Goal: Information Seeking & Learning: Check status

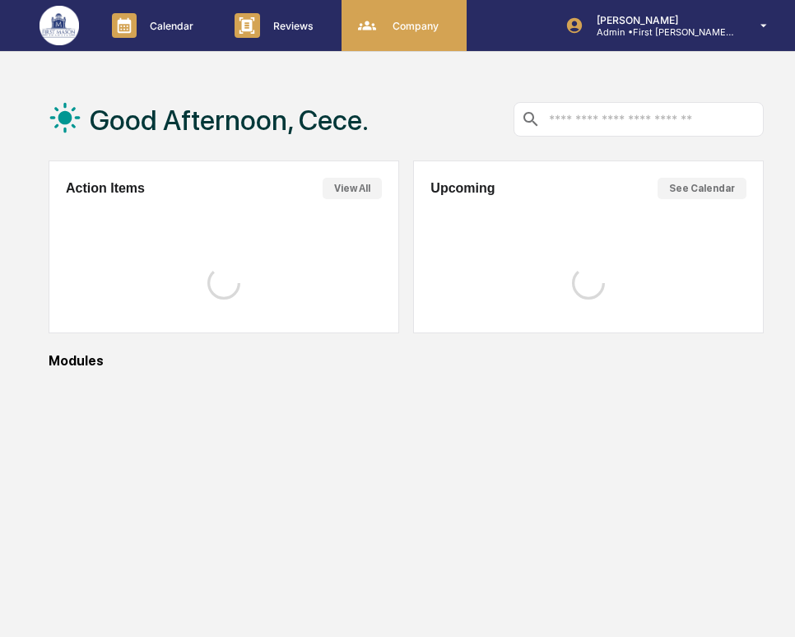
click at [408, 20] on p "Company" at bounding box center [412, 26] width 67 height 12
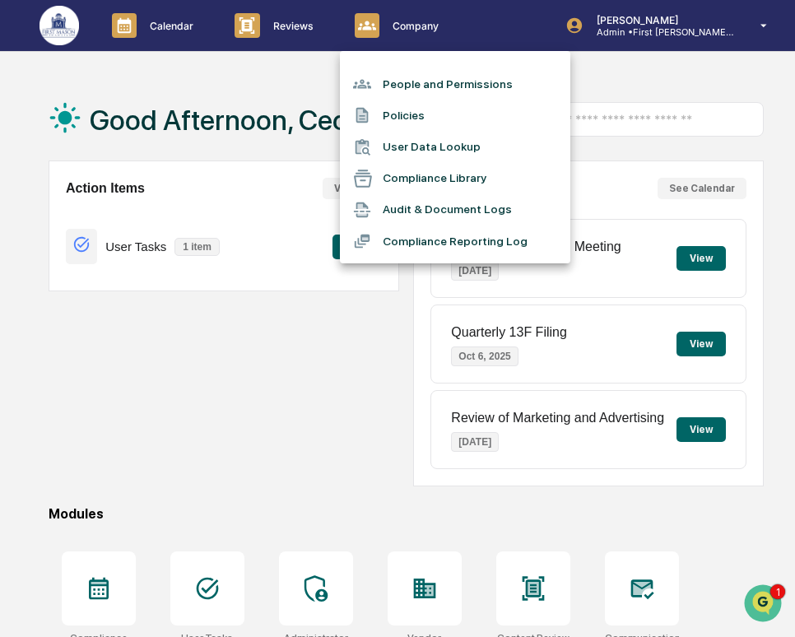
click at [414, 83] on li "People and Permissions" at bounding box center [455, 83] width 230 height 31
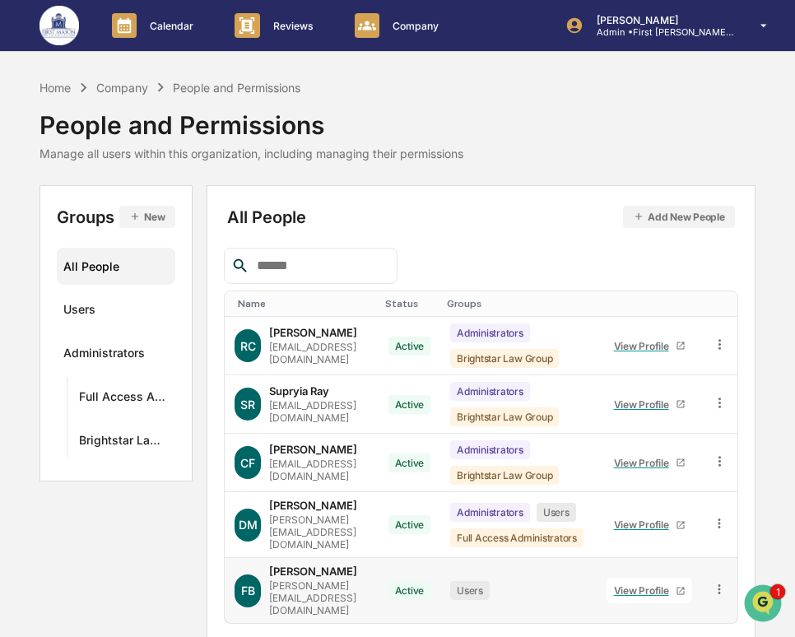
click at [675, 584] on div "View Profile" at bounding box center [645, 590] width 62 height 12
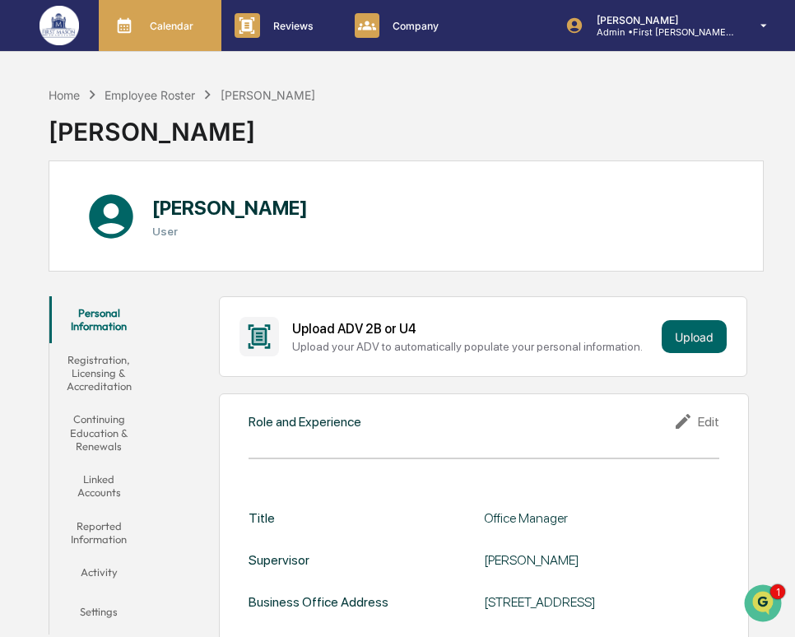
click at [187, 26] on p "Calendar" at bounding box center [169, 26] width 65 height 12
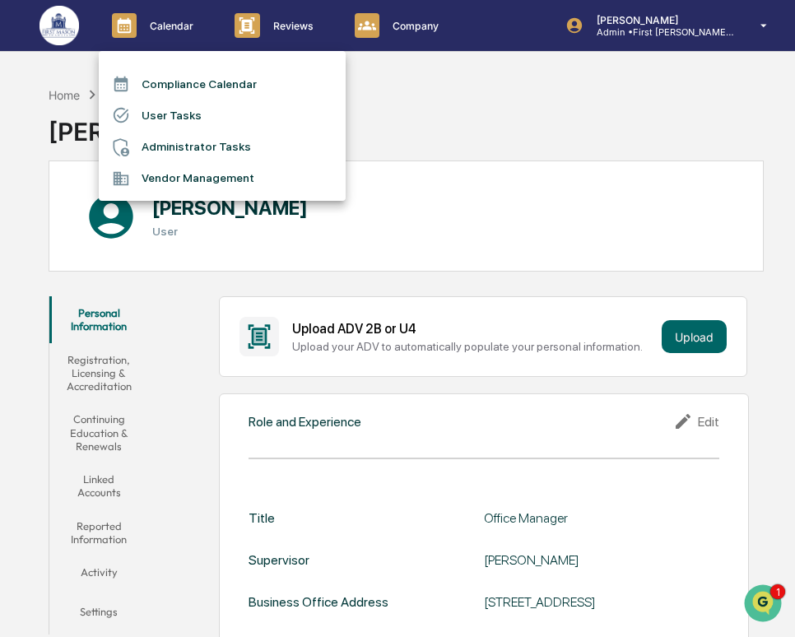
click at [197, 117] on li "User Tasks" at bounding box center [222, 115] width 247 height 31
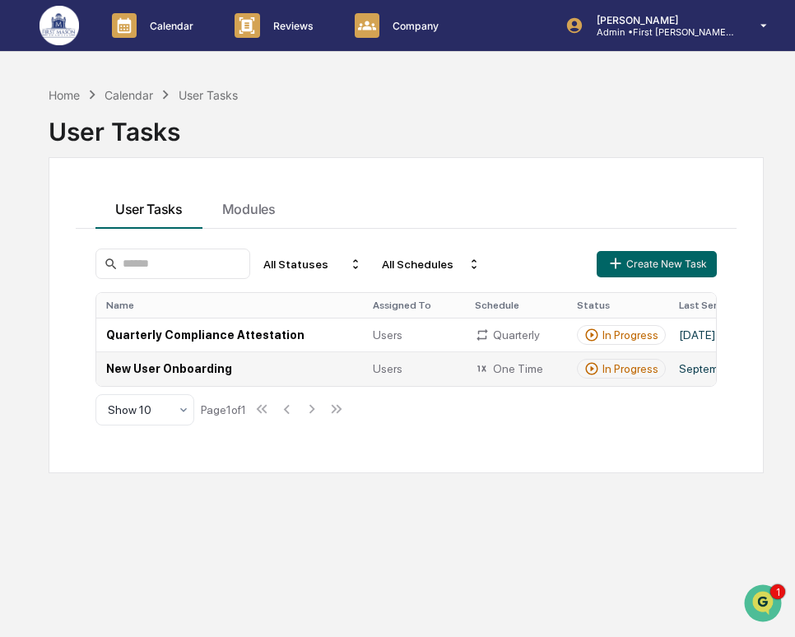
click at [314, 372] on td "New User Onboarding" at bounding box center [229, 368] width 267 height 34
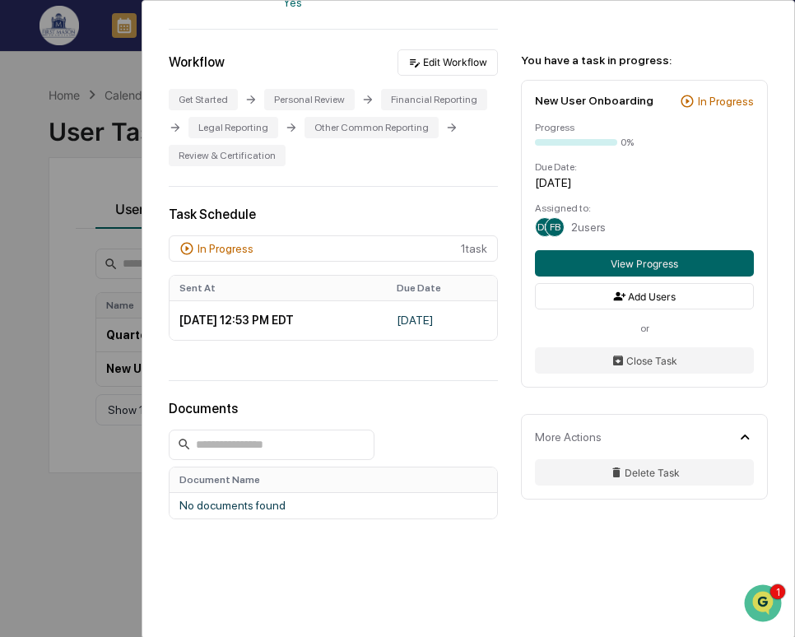
scroll to position [313, 0]
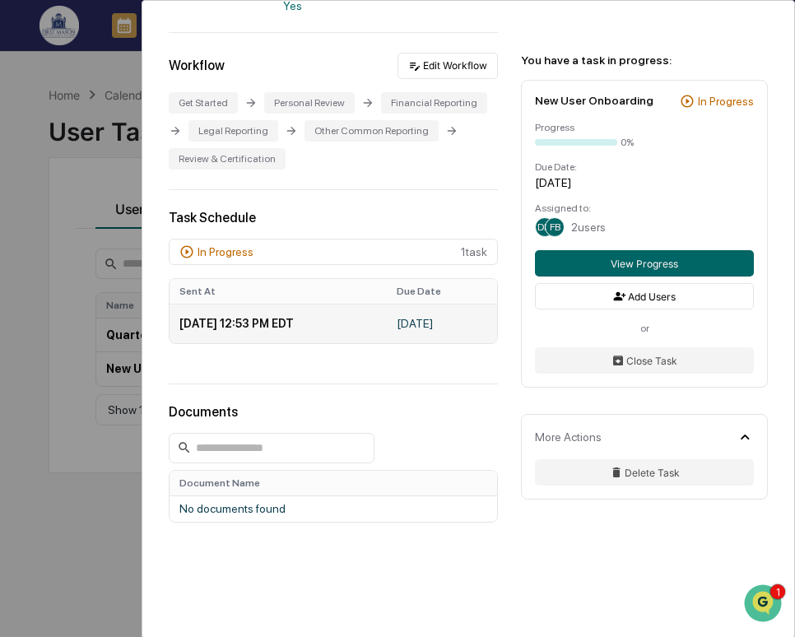
click at [381, 343] on td "[DATE] 12:53 PM EDT" at bounding box center [277, 323] width 217 height 39
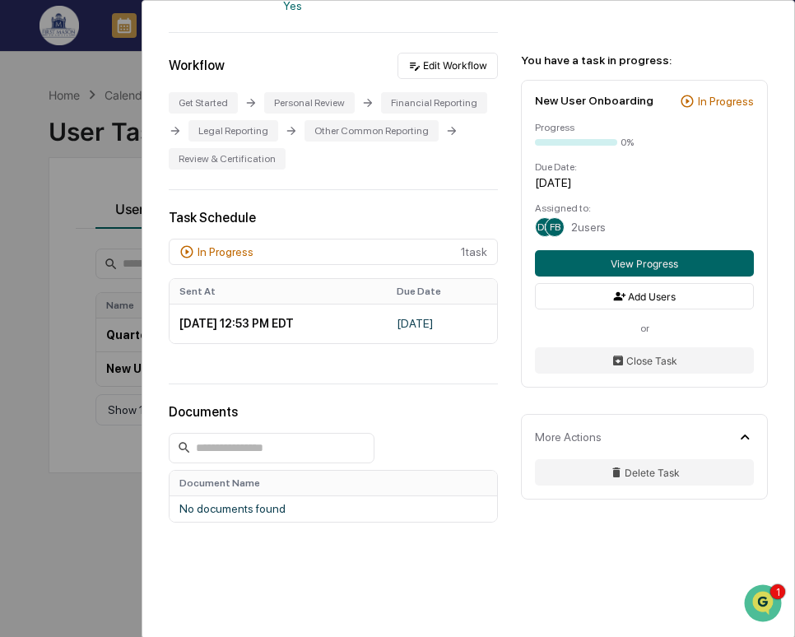
click at [64, 310] on div "User Tasks New User Onboarding New User Onboarding Active Welcome to Greenboard…" at bounding box center [397, 318] width 795 height 637
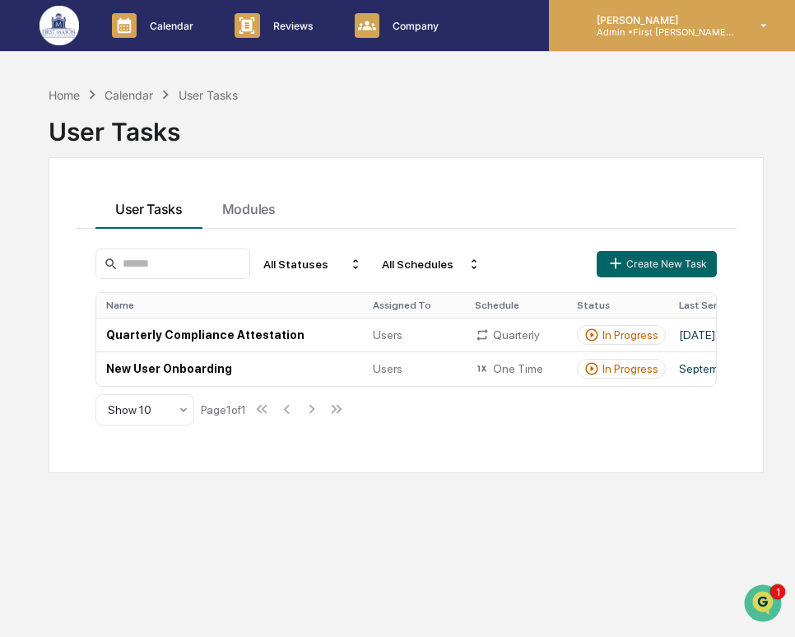
click at [638, 44] on div "[PERSON_NAME] Admin • First [PERSON_NAME] Financial" at bounding box center [672, 25] width 246 height 51
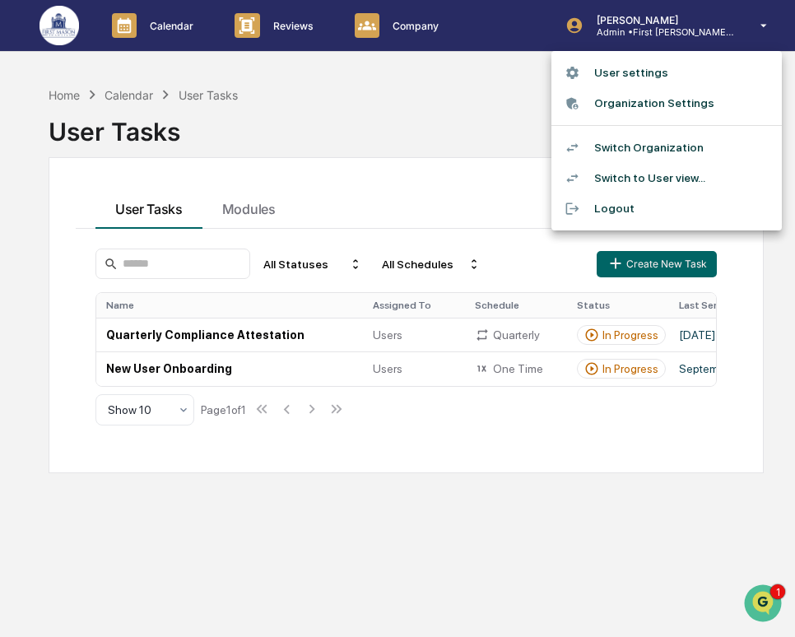
click at [439, 23] on div at bounding box center [397, 318] width 795 height 637
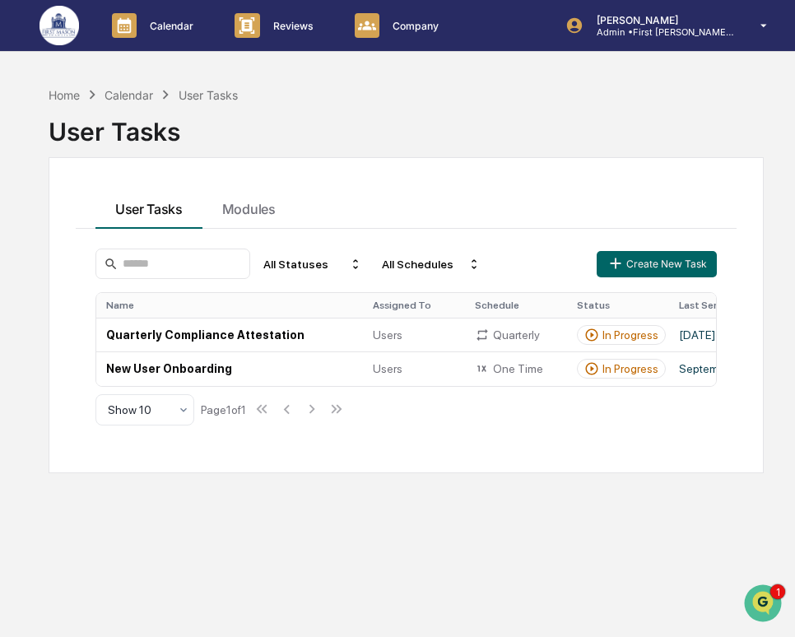
click at [420, 24] on p "Company" at bounding box center [412, 26] width 67 height 12
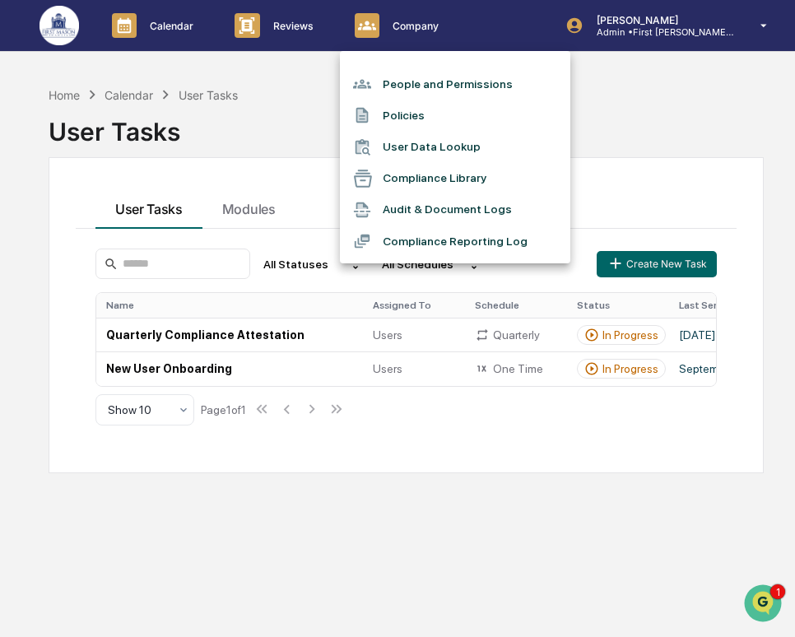
click at [461, 78] on li "People and Permissions" at bounding box center [455, 83] width 230 height 31
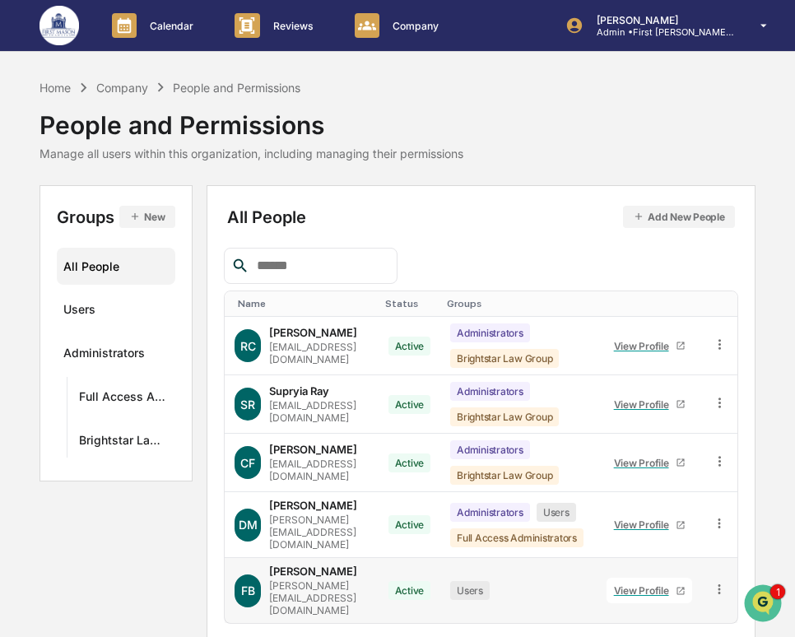
click at [675, 584] on div "View Profile" at bounding box center [645, 590] width 62 height 12
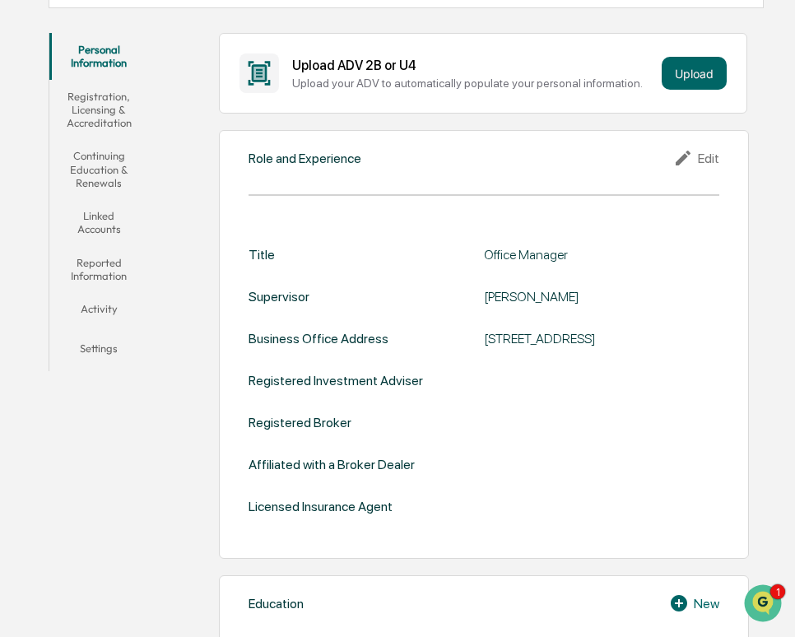
scroll to position [267, 0]
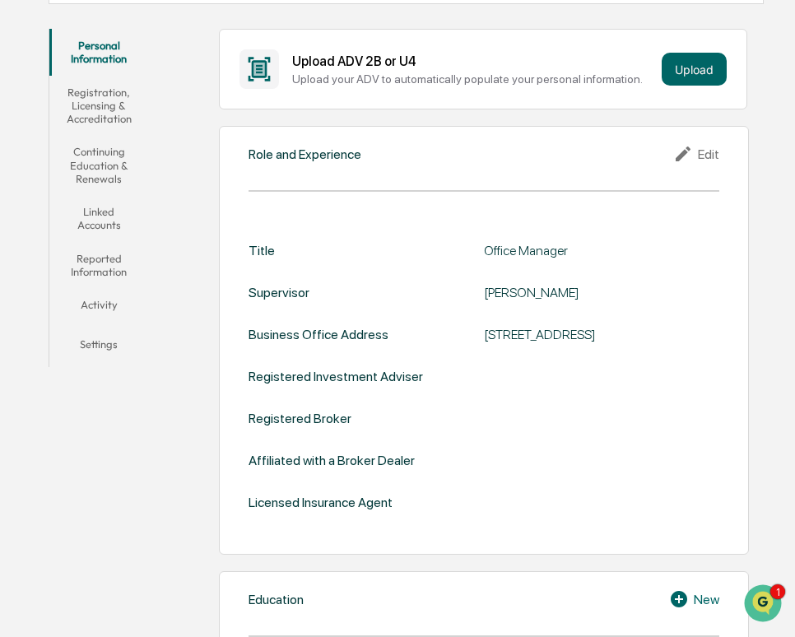
click at [110, 95] on button "Registration, Licensing & Accreditation" at bounding box center [99, 106] width 100 height 60
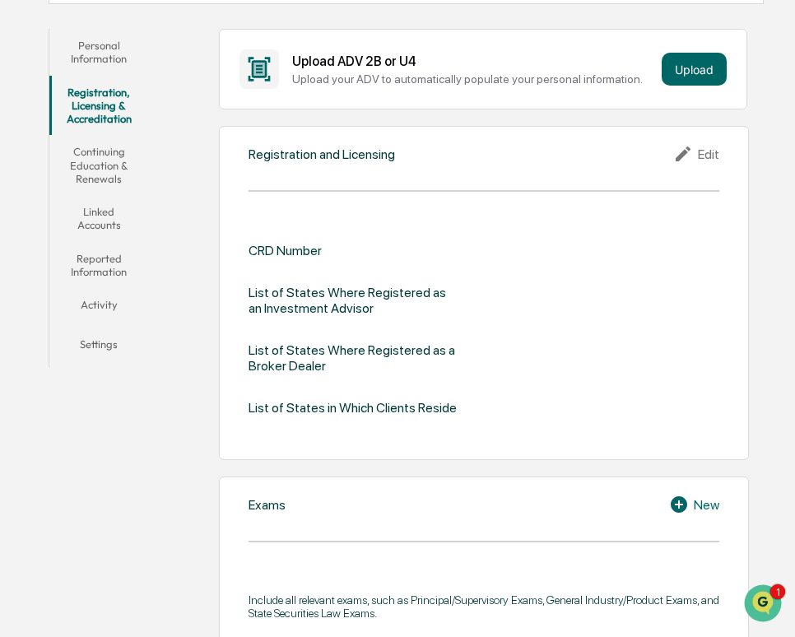
click at [121, 195] on button "Linked Accounts" at bounding box center [99, 218] width 100 height 47
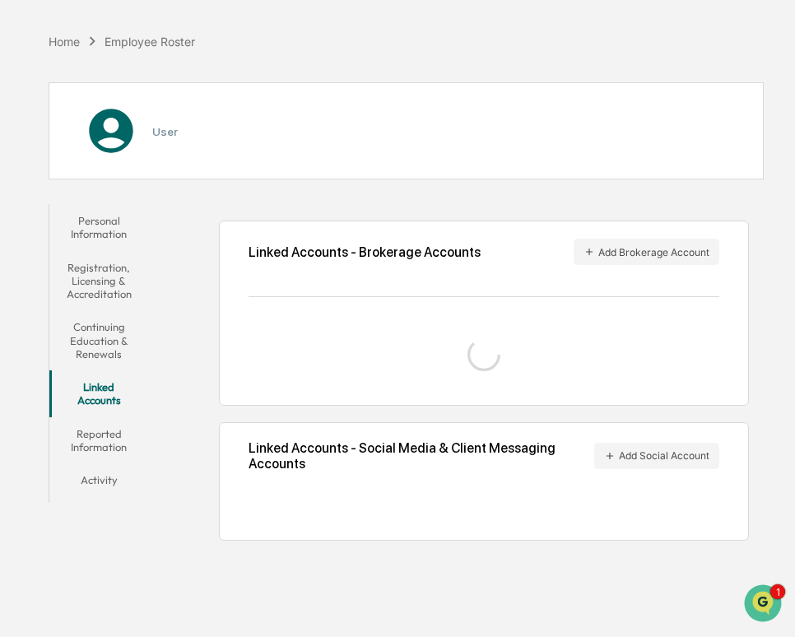
click at [119, 341] on button "Continuing Education & Renewals" at bounding box center [99, 340] width 100 height 60
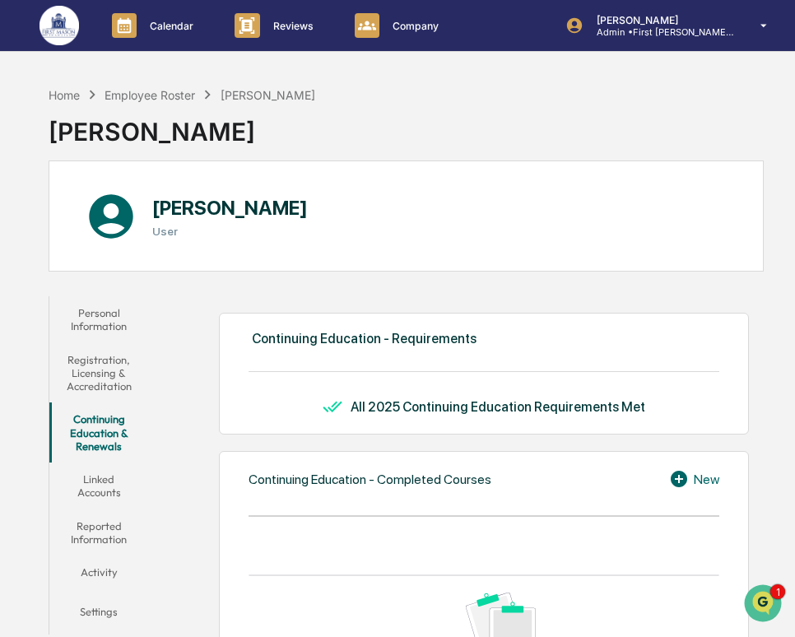
click at [90, 615] on button "Settings" at bounding box center [99, 614] width 100 height 39
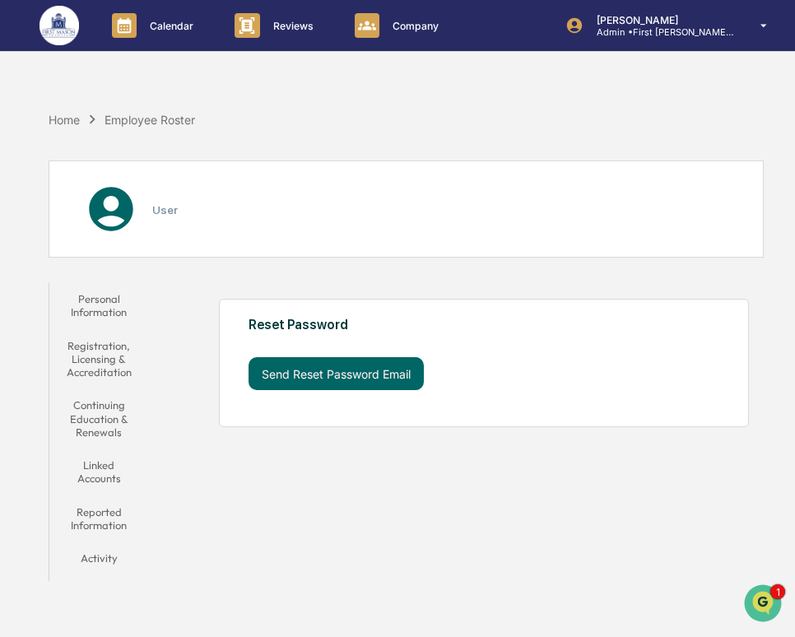
click at [107, 317] on button "Personal Information" at bounding box center [99, 305] width 100 height 47
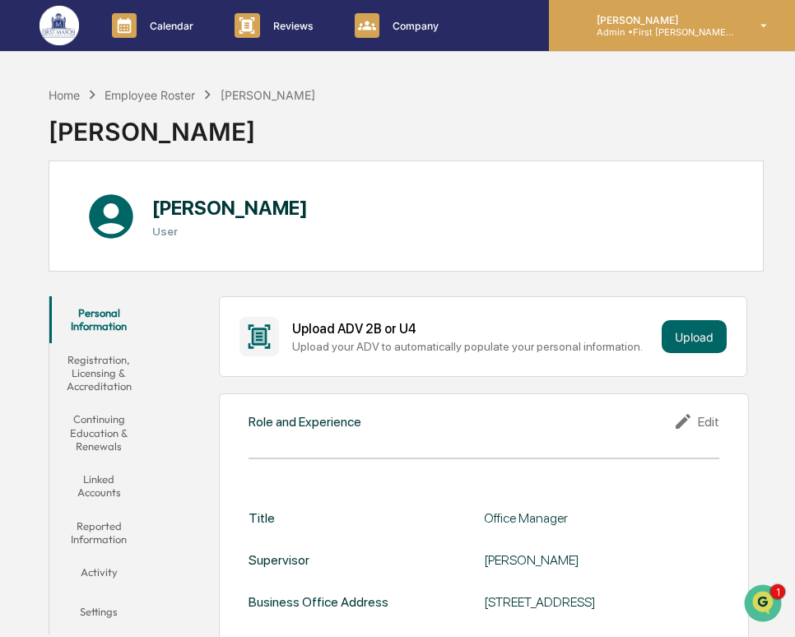
click at [685, 40] on div "[PERSON_NAME] Admin • First [PERSON_NAME] Financial" at bounding box center [672, 25] width 246 height 51
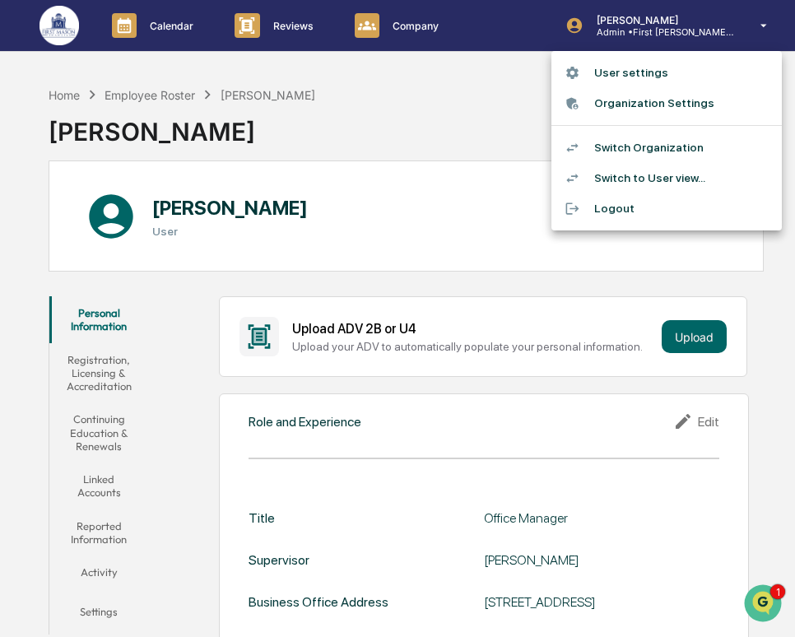
click at [656, 152] on li "Switch Organization" at bounding box center [666, 147] width 230 height 30
